Goal: Navigation & Orientation: Find specific page/section

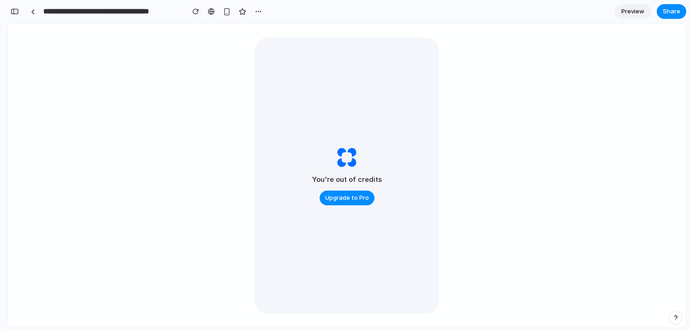
scroll to position [1984, 0]
click at [34, 15] on link at bounding box center [33, 12] width 14 height 14
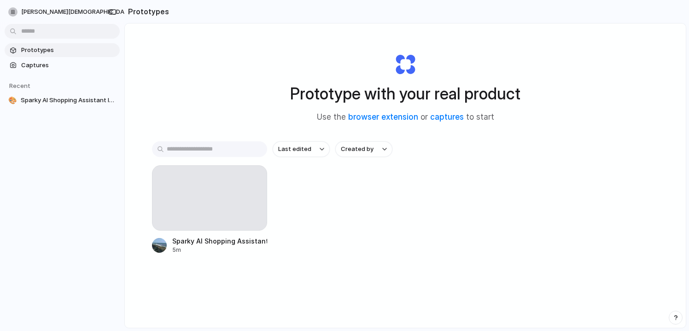
click at [31, 53] on span "Prototypes" at bounding box center [68, 50] width 95 height 9
click at [63, 66] on span "Captures" at bounding box center [68, 65] width 95 height 9
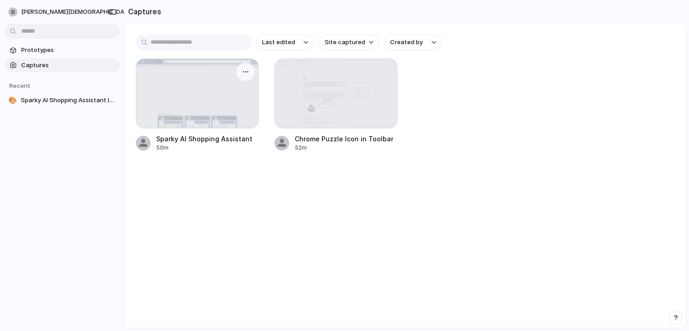
click at [226, 92] on div at bounding box center [197, 93] width 122 height 69
click at [217, 97] on div at bounding box center [197, 93] width 122 height 69
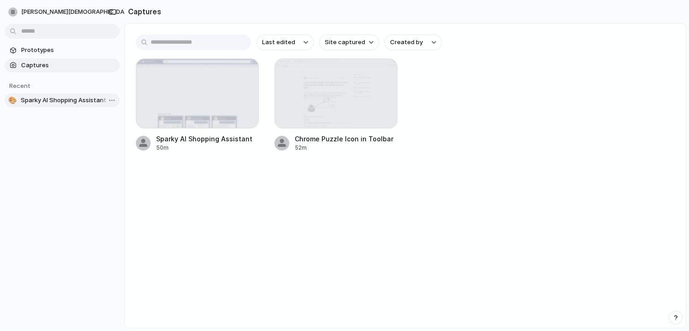
click at [51, 96] on span "Sparky AI Shopping Assistant Interface" at bounding box center [68, 100] width 95 height 9
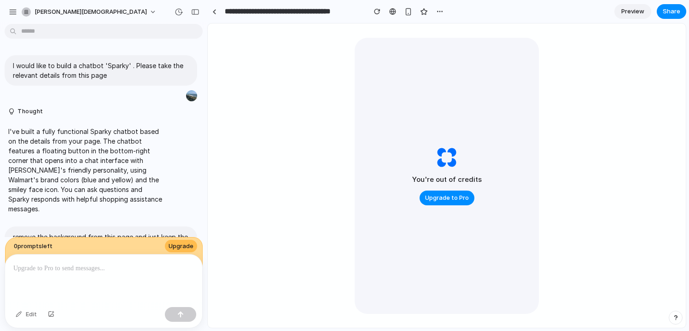
scroll to position [741, 0]
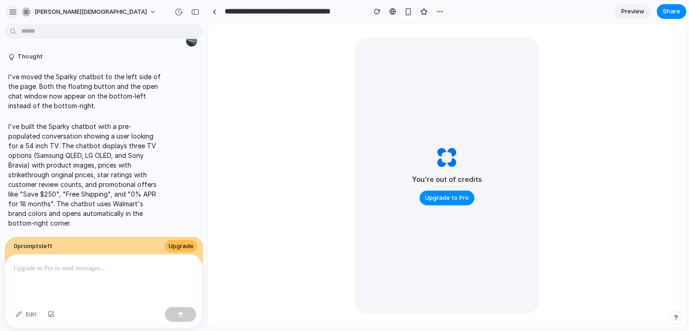
click at [15, 12] on div "button" at bounding box center [13, 12] width 8 height 8
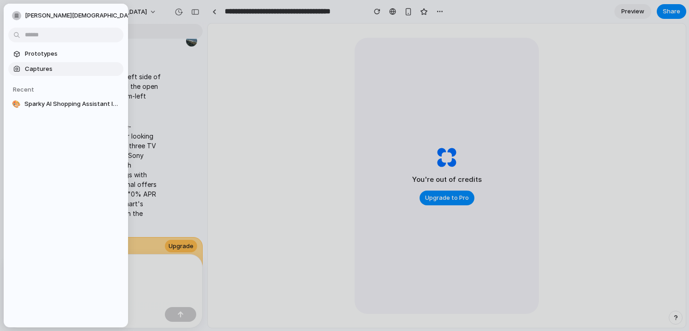
click at [36, 67] on span "Captures" at bounding box center [72, 68] width 95 height 9
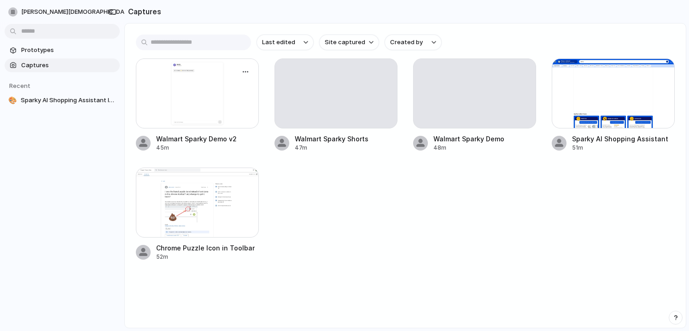
click at [198, 73] on div at bounding box center [197, 94] width 123 height 70
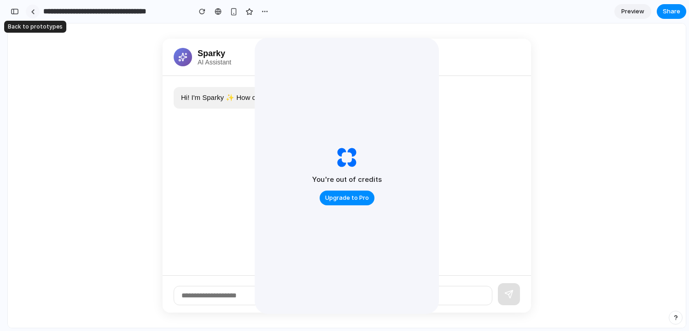
click at [38, 12] on link at bounding box center [33, 12] width 14 height 14
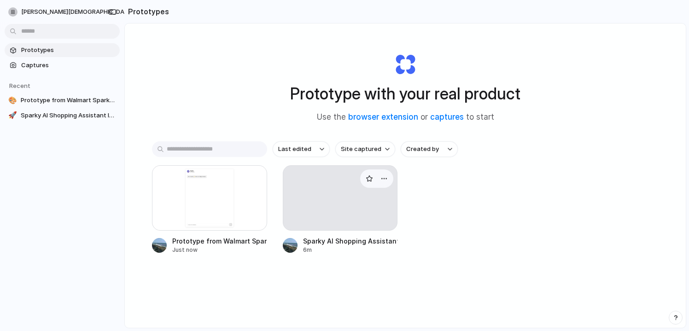
click at [340, 189] on div at bounding box center [340, 197] width 115 height 65
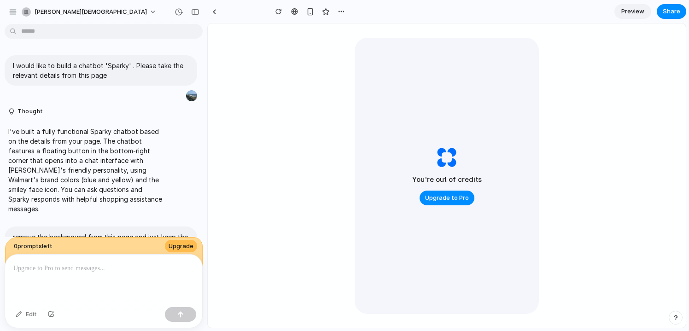
scroll to position [741, 0]
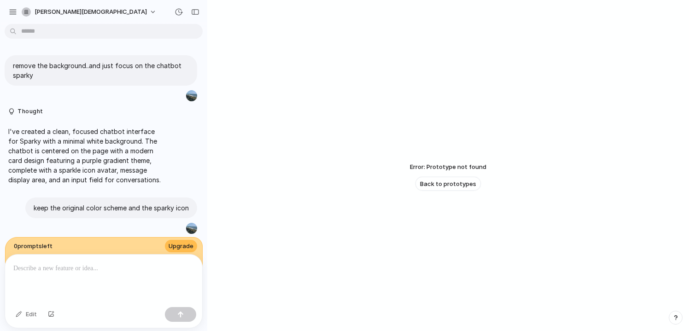
scroll to position [293, 0]
